Goal: Transaction & Acquisition: Purchase product/service

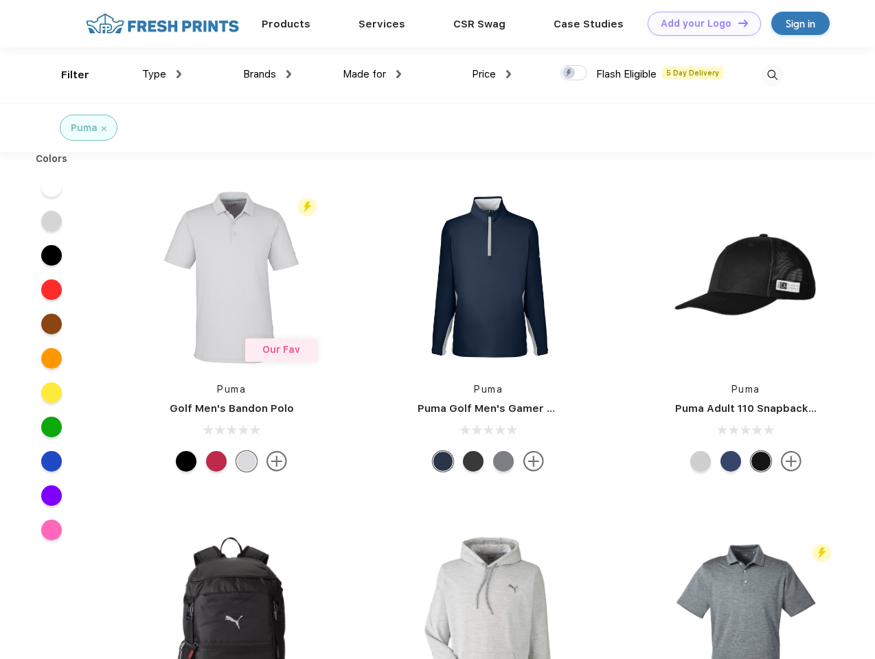
scroll to position [1, 0]
click at [699, 23] on link "Add your Logo Design Tool" at bounding box center [704, 24] width 113 height 24
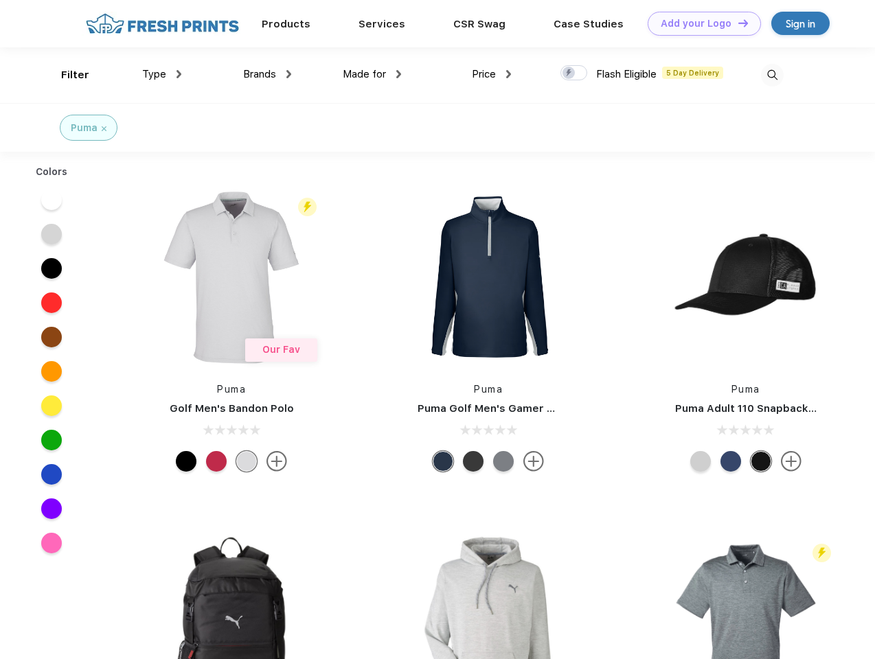
click at [0, 0] on div "Design Tool" at bounding box center [0, 0] width 0 height 0
click at [737, 23] on link "Add your Logo Design Tool" at bounding box center [704, 24] width 113 height 24
click at [66, 75] on div "Filter" at bounding box center [75, 75] width 28 height 16
click at [162, 74] on span "Type" at bounding box center [154, 74] width 24 height 12
click at [267, 74] on span "Brands" at bounding box center [259, 74] width 33 height 12
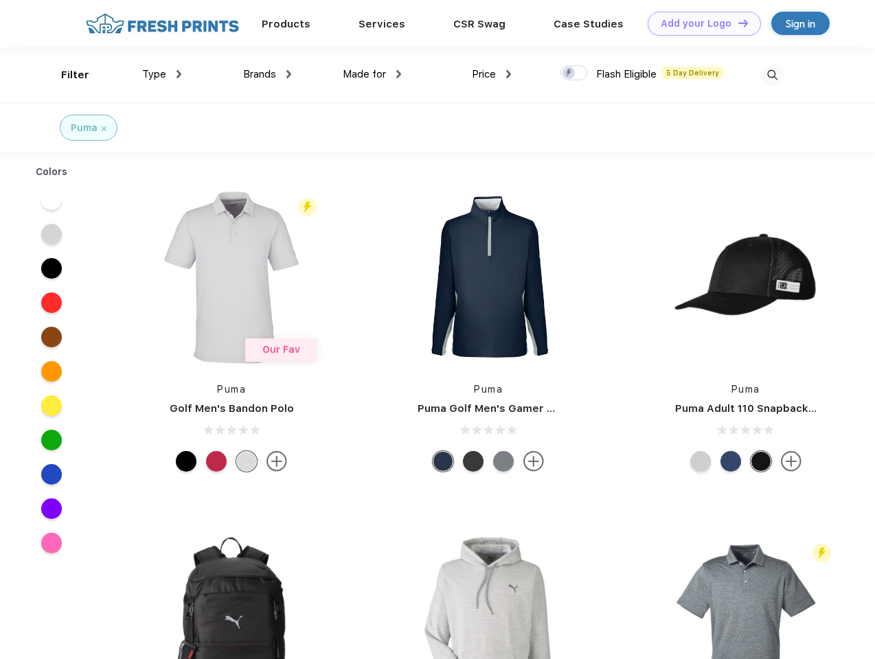
click at [372, 74] on span "Made for" at bounding box center [364, 74] width 43 height 12
click at [492, 74] on span "Price" at bounding box center [484, 74] width 24 height 12
click at [574, 74] on div at bounding box center [574, 72] width 27 height 15
click at [570, 74] on input "checkbox" at bounding box center [565, 69] width 9 height 9
click at [772, 75] on img at bounding box center [772, 75] width 23 height 23
